Goal: Task Accomplishment & Management: Use online tool/utility

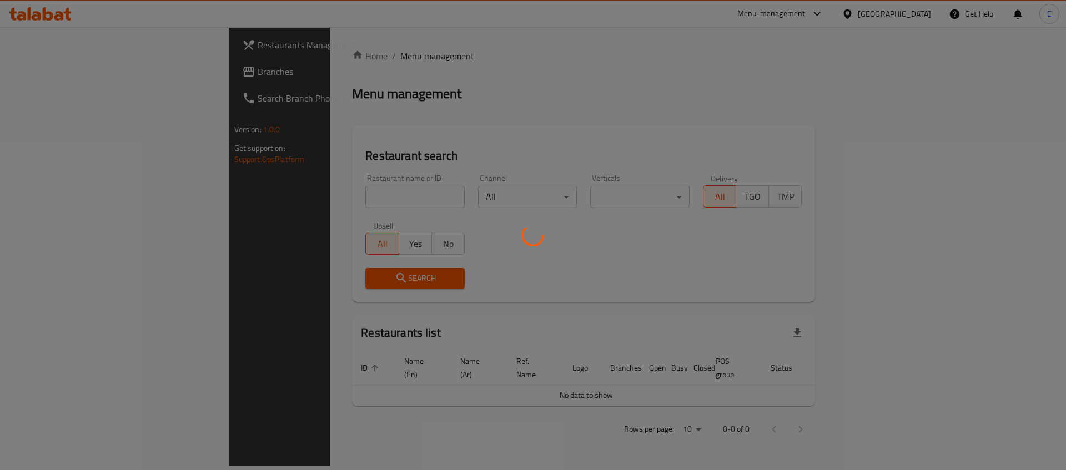
click at [908, 21] on div at bounding box center [533, 235] width 1066 height 470
click at [911, 17] on div at bounding box center [533, 235] width 1066 height 470
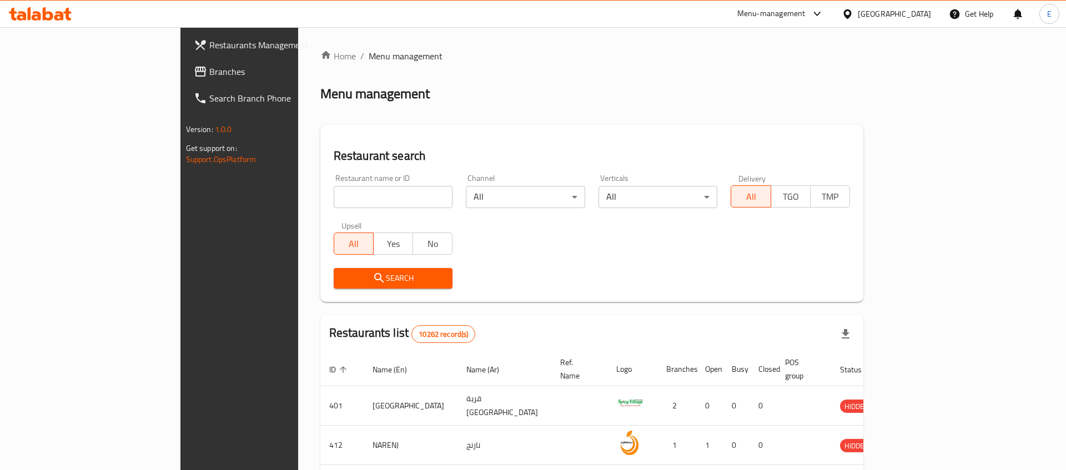
click at [911, 16] on div "[GEOGRAPHIC_DATA]" at bounding box center [894, 14] width 73 height 12
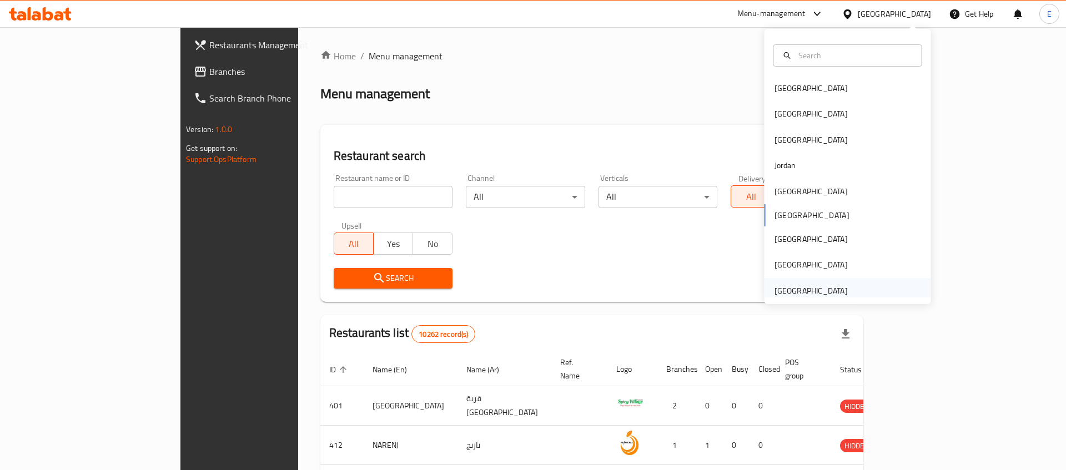
click at [797, 291] on div "[GEOGRAPHIC_DATA]" at bounding box center [810, 291] width 73 height 12
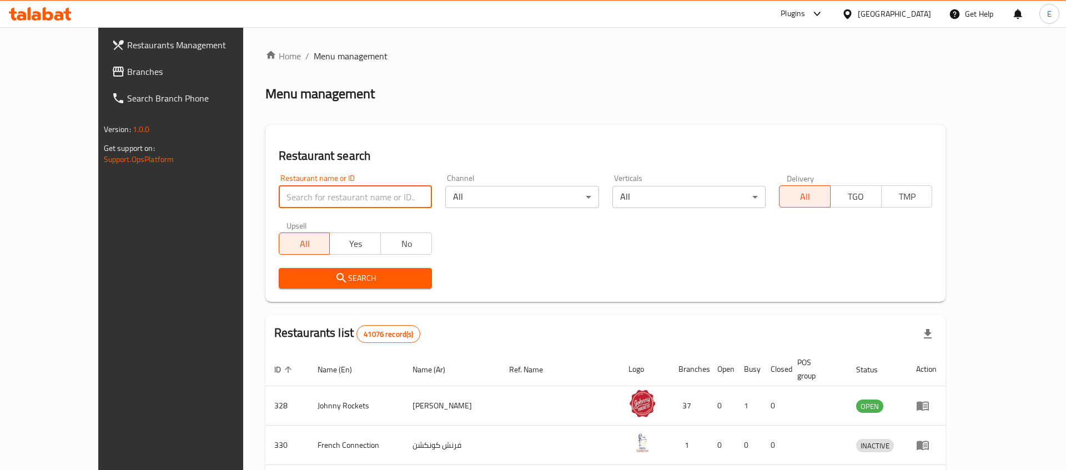
click at [279, 203] on input "search" at bounding box center [355, 197] width 153 height 22
type input "[PERSON_NAME]"
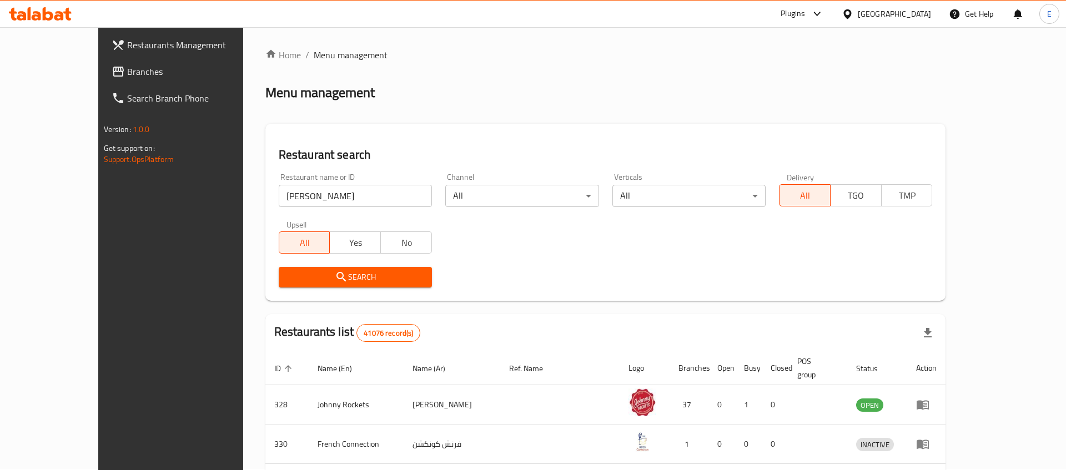
scroll to position [4, 0]
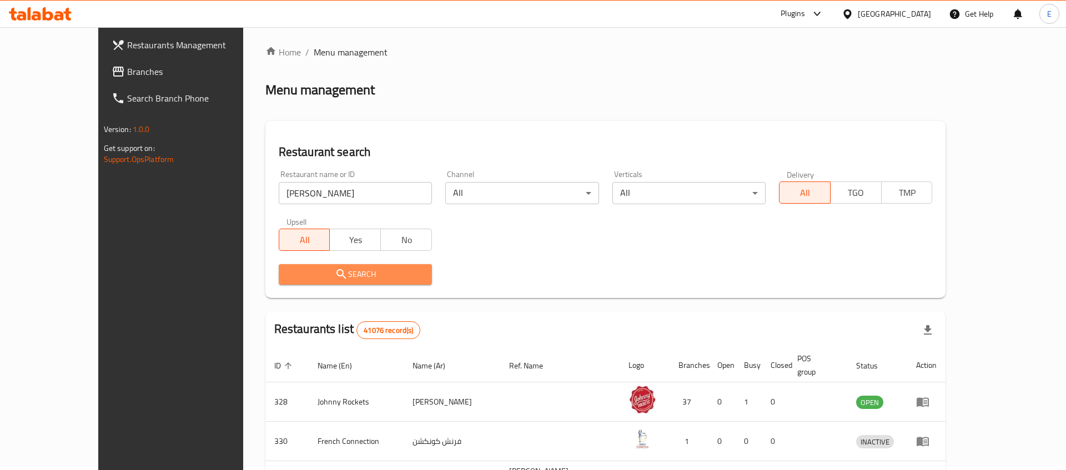
click at [322, 272] on span "Search" at bounding box center [355, 275] width 135 height 14
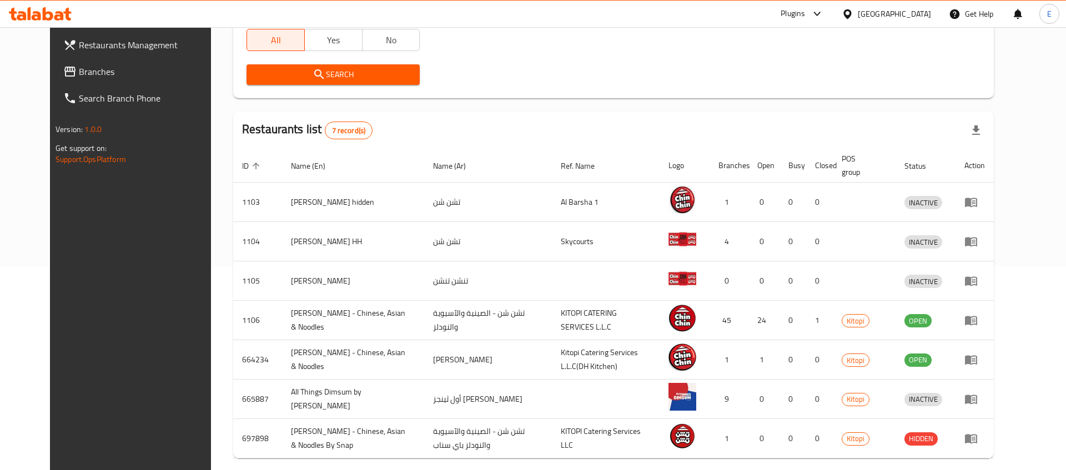
scroll to position [205, 0]
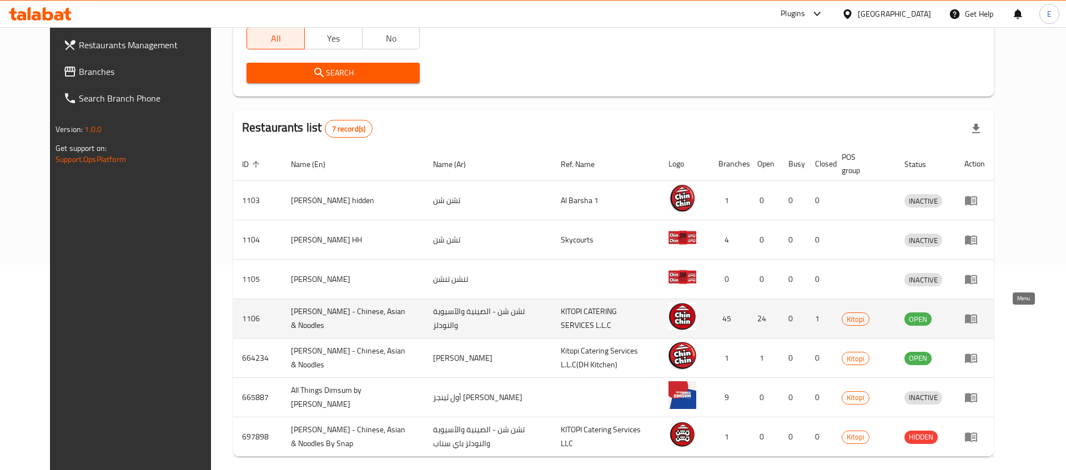
click at [978, 314] on icon "enhanced table" at bounding box center [970, 318] width 13 height 13
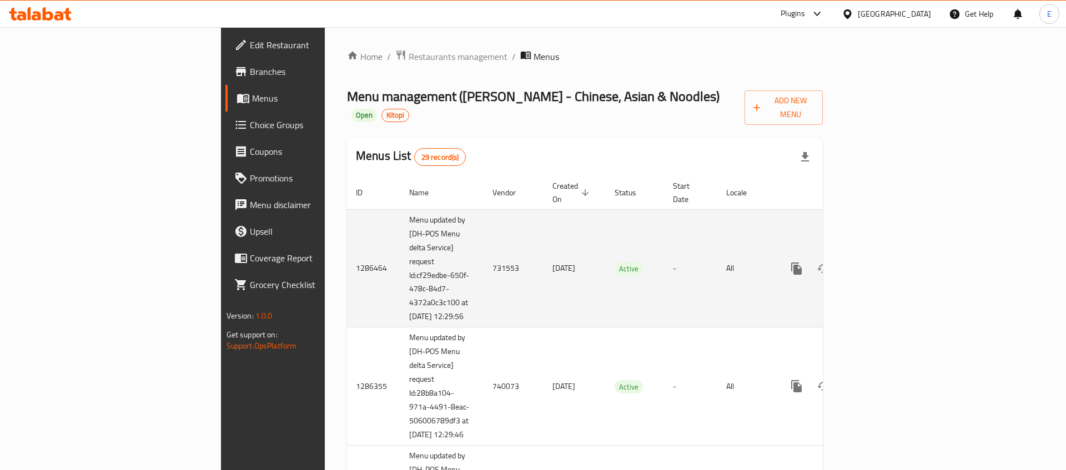
click at [883, 262] on icon "enhanced table" at bounding box center [876, 268] width 13 height 13
